Goal: Transaction & Acquisition: Purchase product/service

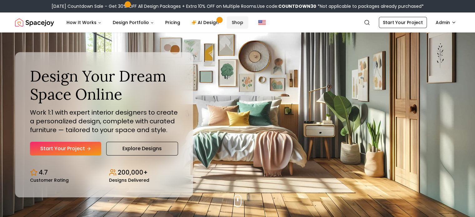
click at [228, 26] on link "Shop" at bounding box center [238, 22] width 22 height 12
click at [409, 23] on link "Start Your Project" at bounding box center [402, 22] width 48 height 11
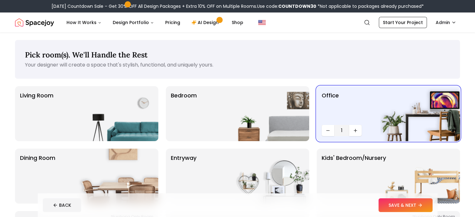
click at [404, 29] on nav "Spacejoy Search AD How It Works Design Portfolio Pricing AI Design Shop Search …" at bounding box center [237, 22] width 445 height 20
click at [427, 211] on button "SAVE & NEXT" at bounding box center [405, 205] width 54 height 14
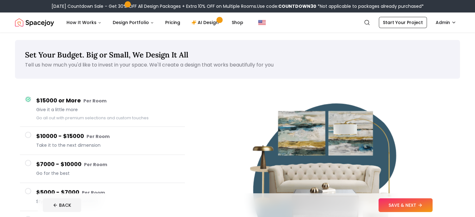
click at [427, 211] on button "SAVE & NEXT" at bounding box center [405, 205] width 54 height 14
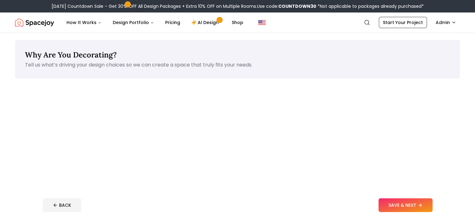
click at [427, 211] on button "SAVE & NEXT" at bounding box center [405, 205] width 54 height 14
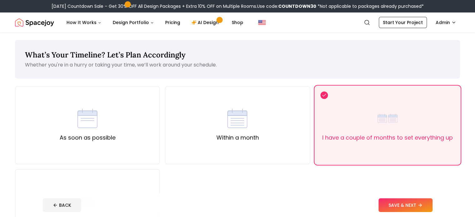
click at [427, 211] on button "SAVE & NEXT" at bounding box center [405, 205] width 54 height 14
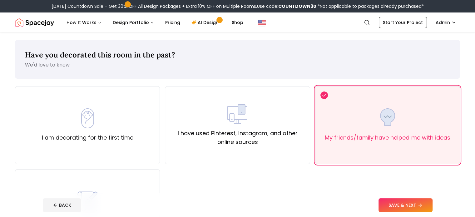
click at [427, 211] on button "SAVE & NEXT" at bounding box center [405, 205] width 54 height 14
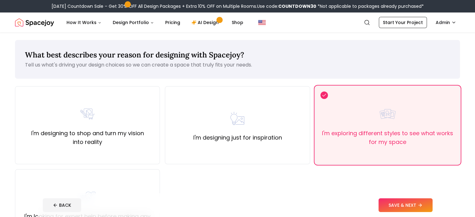
click at [427, 211] on button "SAVE & NEXT" at bounding box center [405, 205] width 54 height 14
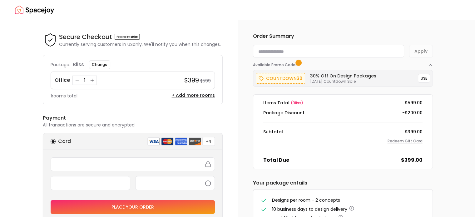
click at [401, 142] on button "Redeem Gift Card" at bounding box center [404, 141] width 35 height 5
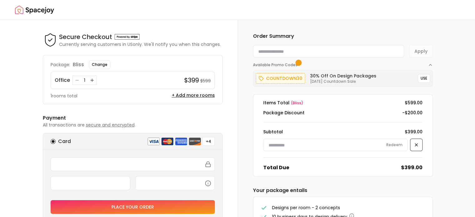
click at [349, 146] on input at bounding box center [335, 145] width 144 height 12
paste input "********"
type input "********"
click at [398, 143] on button "Redeem" at bounding box center [394, 144] width 25 height 11
click at [39, 13] on img "Spacejoy" at bounding box center [34, 10] width 39 height 12
